Goal: Task Accomplishment & Management: Use online tool/utility

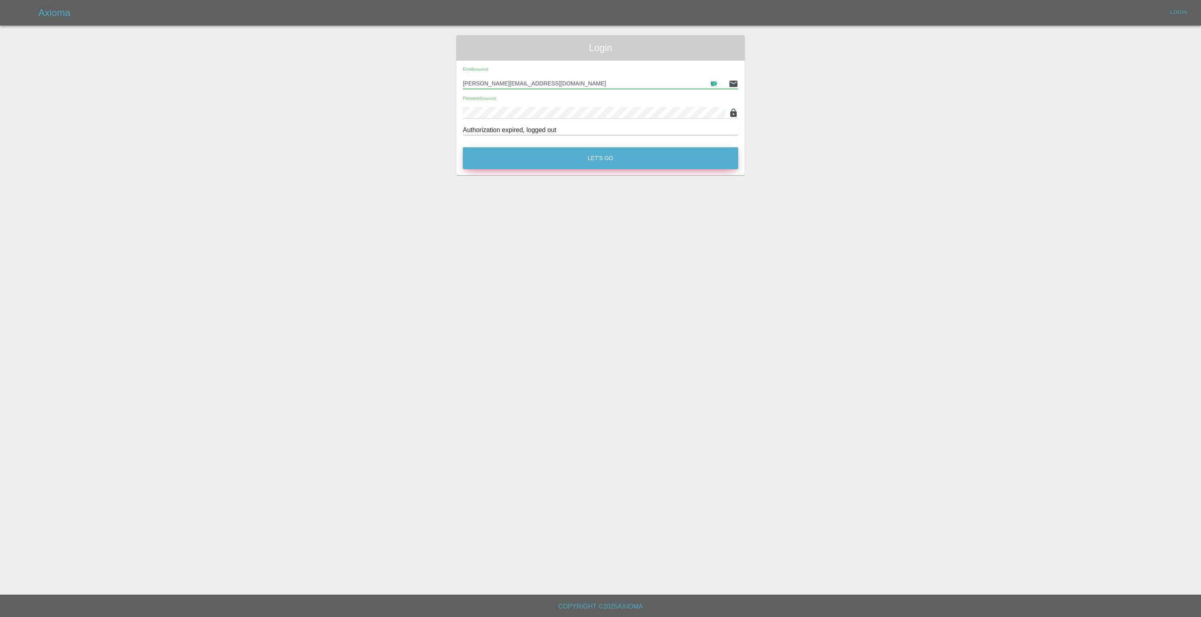
click at [590, 162] on button "Let's Go" at bounding box center [600, 158] width 275 height 22
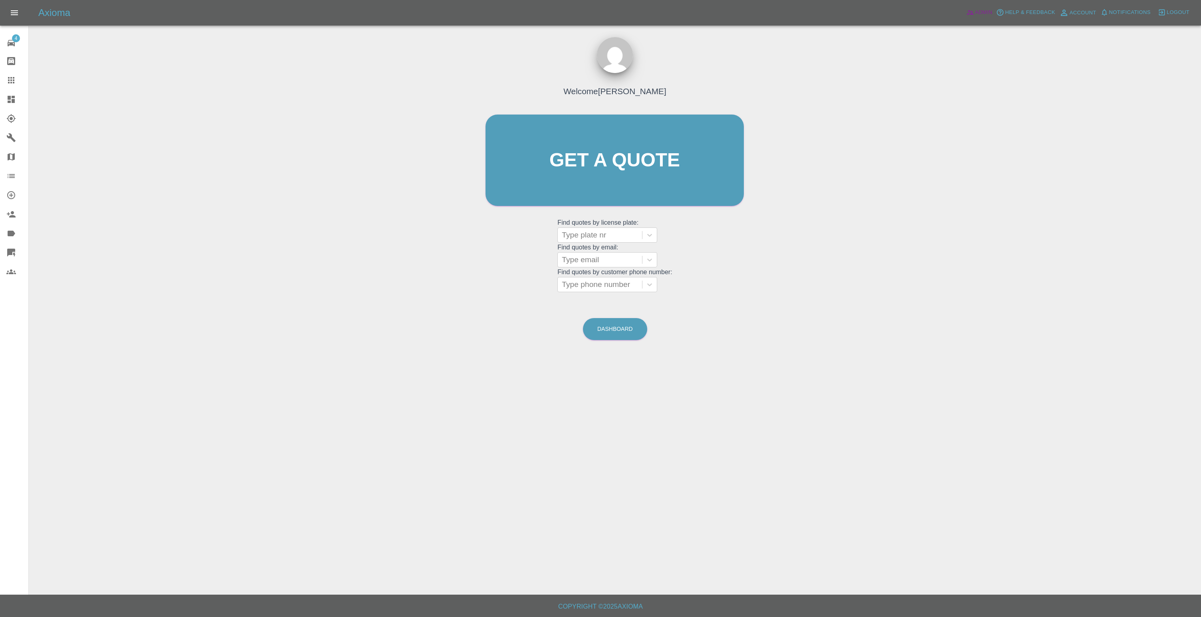
click at [974, 15] on icon at bounding box center [970, 12] width 8 height 8
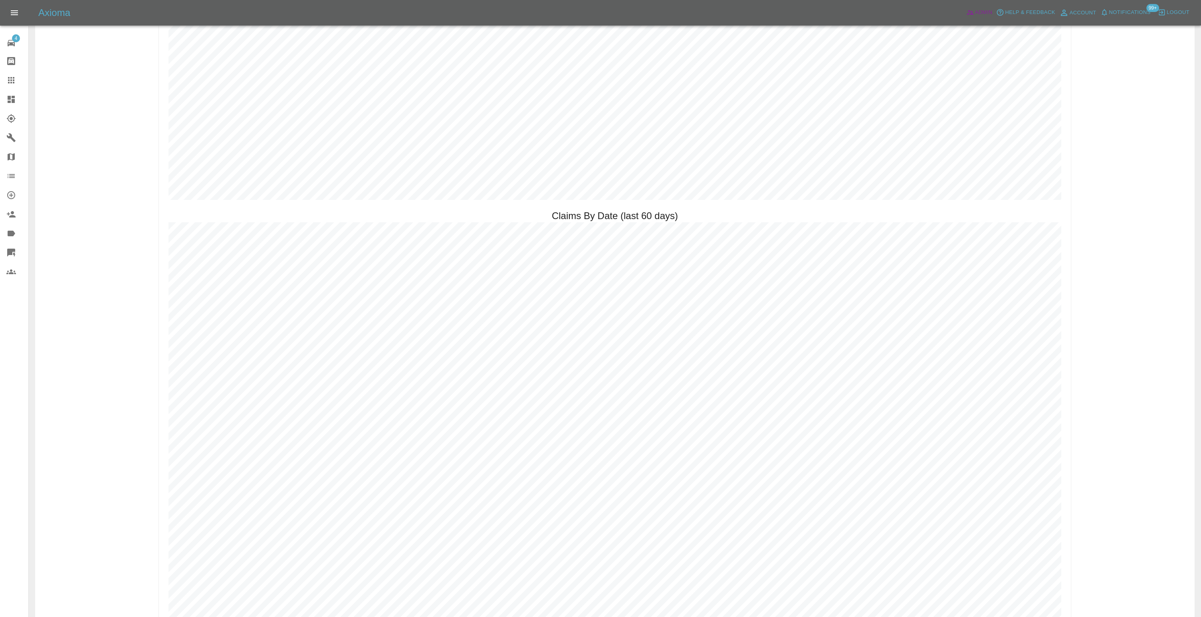
scroll to position [1235, 0]
